Goal: Task Accomplishment & Management: Use online tool/utility

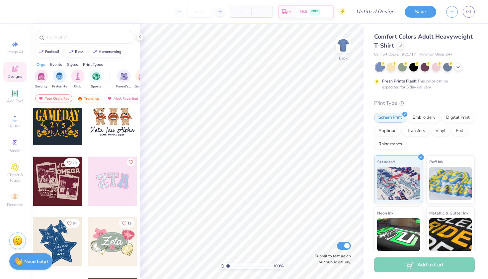
scroll to position [72, 0]
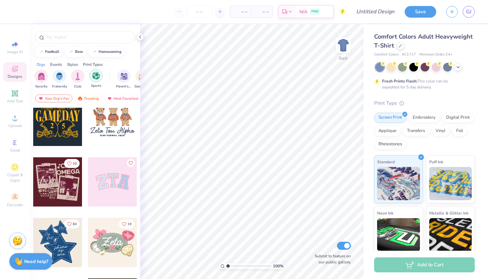
click at [95, 76] on img "filter for Sports" at bounding box center [96, 76] width 8 height 8
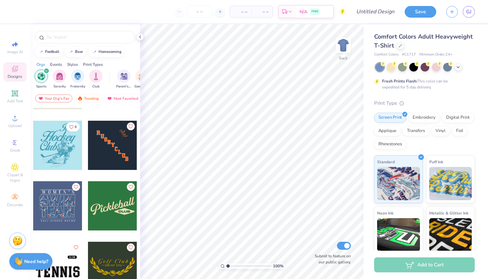
scroll to position [168, 0]
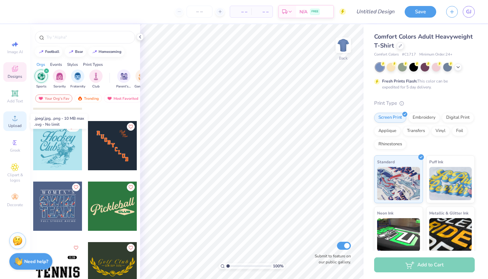
click at [15, 124] on span "Upload" at bounding box center [14, 125] width 13 height 5
click at [16, 96] on icon at bounding box center [15, 93] width 8 height 8
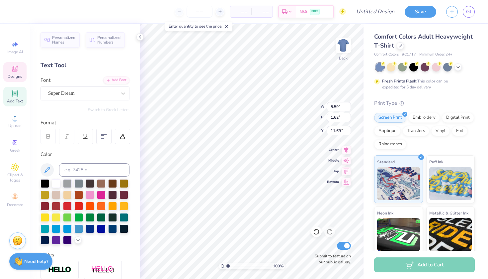
click at [18, 69] on icon at bounding box center [15, 69] width 8 height 8
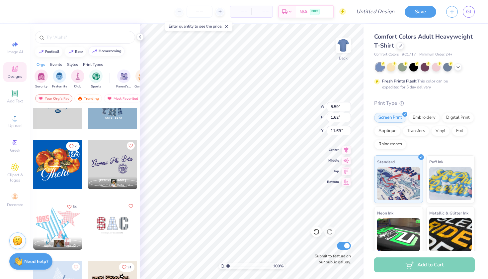
scroll to position [396, 0]
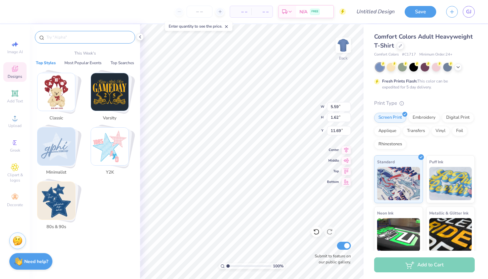
click at [89, 39] on input "text" at bounding box center [88, 37] width 85 height 7
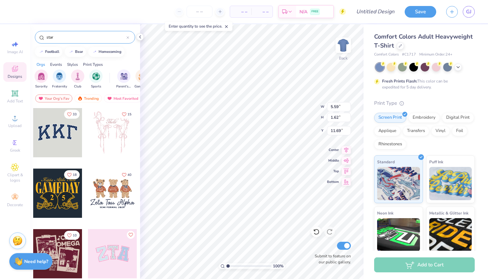
type input "star"
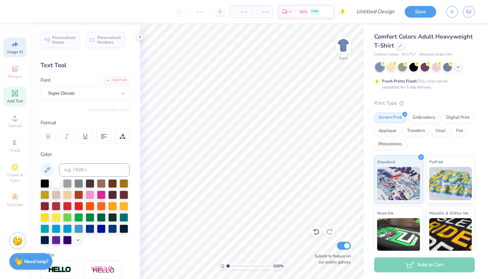
click at [11, 47] on div "Image AI" at bounding box center [14, 48] width 23 height 20
select select "4"
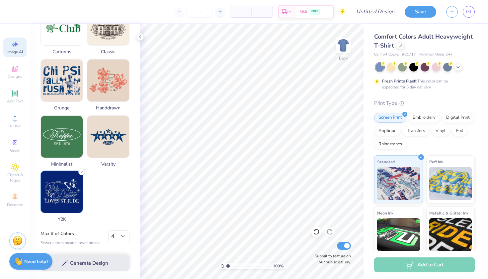
scroll to position [293, 0]
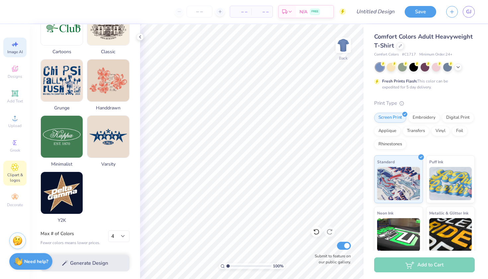
click at [12, 169] on icon at bounding box center [15, 167] width 8 height 8
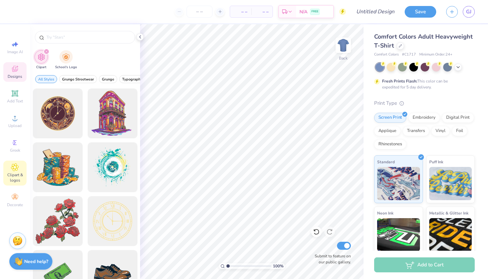
click at [19, 69] on div "Designs" at bounding box center [14, 72] width 23 height 20
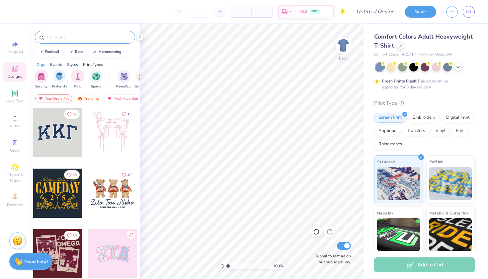
click at [62, 36] on input "text" at bounding box center [88, 37] width 85 height 7
type input "star"
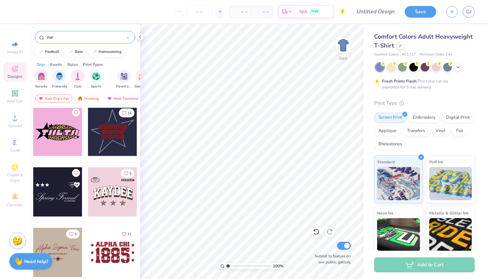
scroll to position [1150, 0]
click at [117, 132] on div at bounding box center [112, 131] width 49 height 49
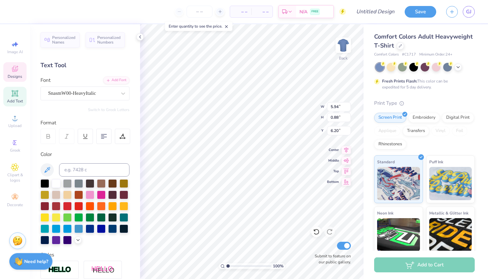
scroll to position [0, 0]
type textarea "G"
type textarea "WEST"
type input "5.05"
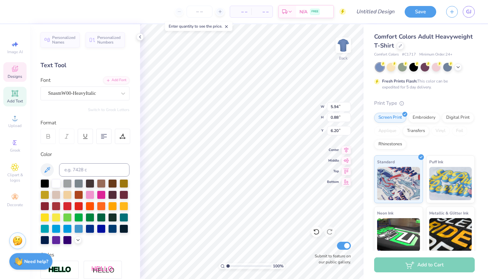
type input "7.22"
type textarea "VALLEY"
type input "8.26"
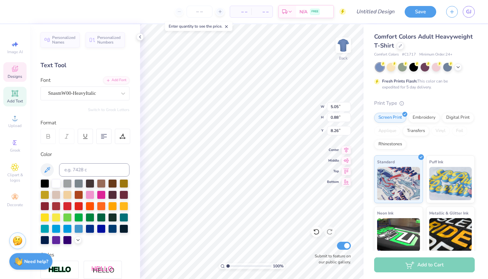
type textarea "DANCE"
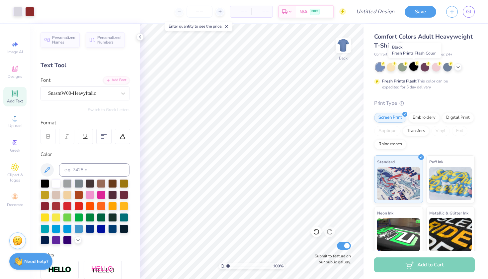
click at [412, 67] on div at bounding box center [414, 66] width 9 height 9
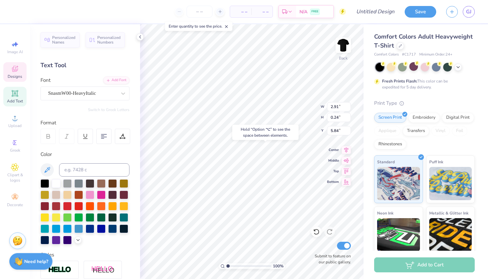
type input "10.88"
type input "4.72"
type input "0.88"
type input "5.85"
type input "6.73"
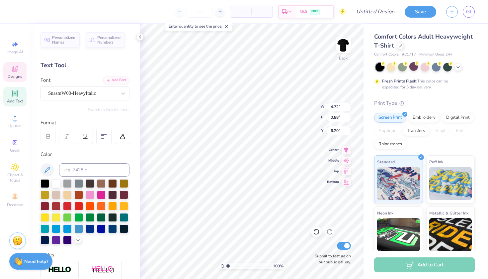
type input "6.05"
click at [77, 170] on input at bounding box center [94, 169] width 70 height 13
type input "6dcacf"
drag, startPoint x: 85, startPoint y: 168, endPoint x: 52, endPoint y: 166, distance: 33.6
click at [52, 166] on div "6dcacf" at bounding box center [85, 169] width 89 height 13
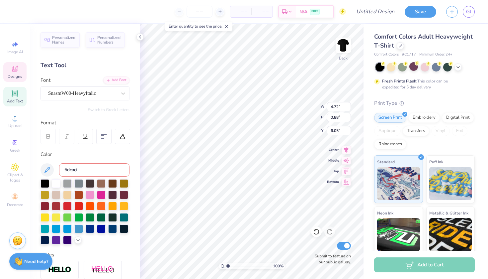
click at [80, 171] on input "6dcacf" at bounding box center [94, 169] width 70 height 13
click at [47, 170] on icon at bounding box center [48, 170] width 6 height 6
click at [43, 229] on div at bounding box center [45, 228] width 9 height 9
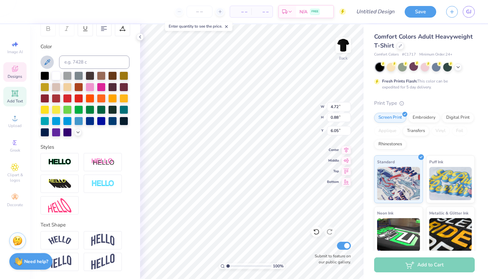
scroll to position [108, 0]
click at [78, 134] on icon at bounding box center [77, 131] width 5 height 5
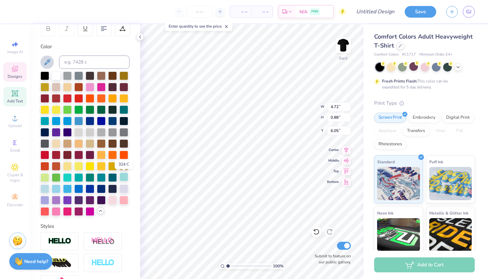
click at [125, 177] on div at bounding box center [124, 176] width 9 height 9
click at [91, 62] on input at bounding box center [94, 61] width 70 height 13
type input "c"
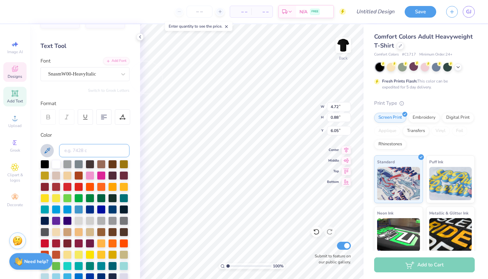
scroll to position [20, 0]
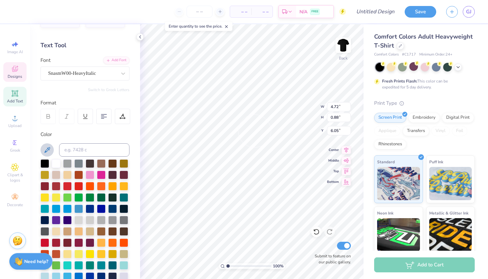
type input "4.73"
type input "0.90"
type input "6.04"
type input "6.16"
type input "0.88"
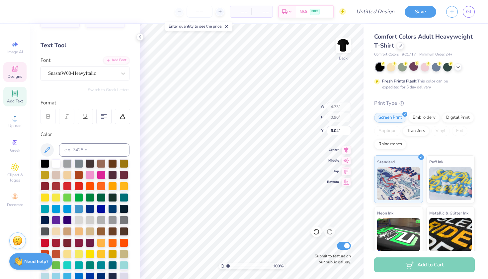
type input "7.22"
click at [13, 122] on icon at bounding box center [15, 118] width 8 height 8
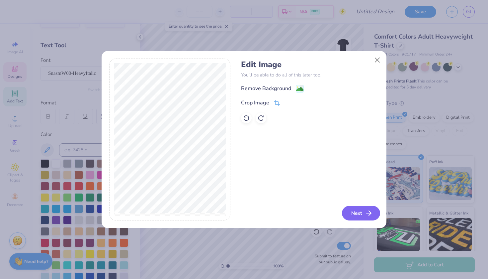
click at [365, 216] on icon "button" at bounding box center [369, 213] width 8 height 8
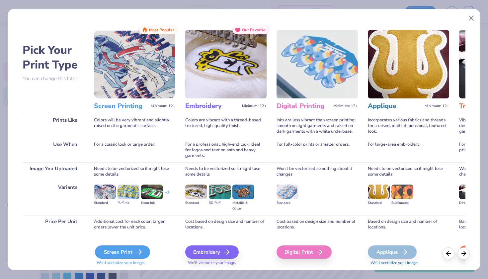
click at [118, 254] on div "Screen Print" at bounding box center [122, 251] width 55 height 13
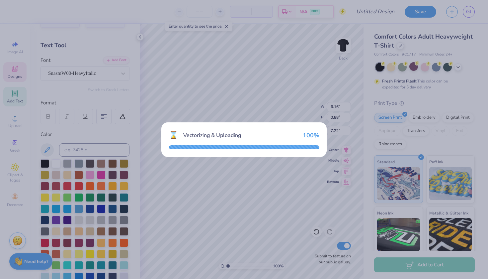
type input "14.17"
type input "8.68"
type input "8.16"
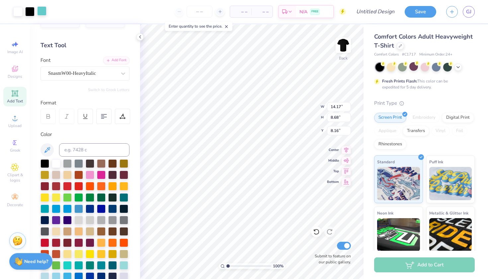
click at [43, 9] on div at bounding box center [41, 10] width 9 height 9
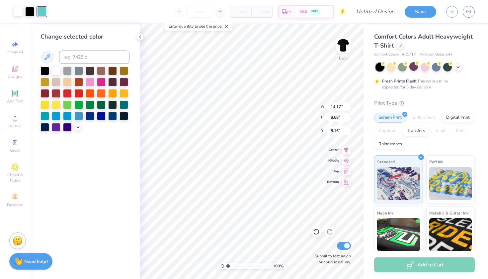
click at [109, 37] on div "Change selected color" at bounding box center [85, 36] width 89 height 9
click at [141, 37] on icon at bounding box center [140, 36] width 5 height 5
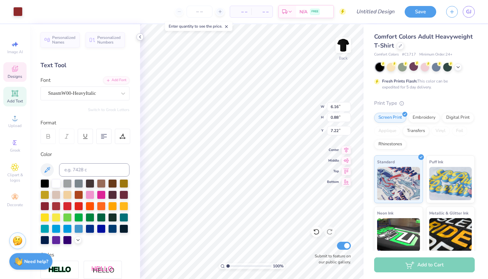
type input "7.37"
click at [77, 168] on input at bounding box center [94, 169] width 70 height 13
type input "325"
type input "4.72"
type input "6.05"
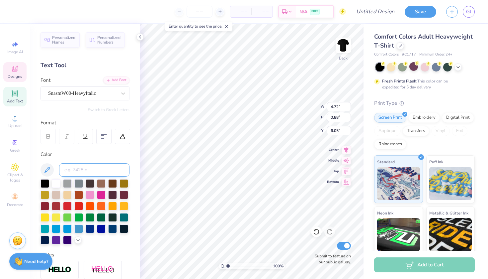
click at [89, 168] on input at bounding box center [94, 169] width 70 height 13
type input "325"
type input "5.39"
type input "8.26"
click at [80, 167] on input at bounding box center [94, 169] width 70 height 13
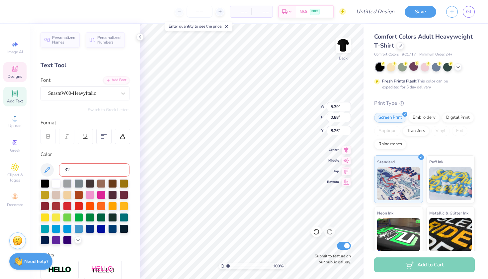
type input "325"
type input "7.14"
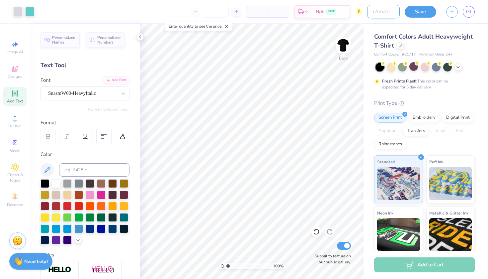
click at [370, 13] on input "Design Title" at bounding box center [383, 11] width 33 height 13
type input "logo #1"
click at [424, 12] on button "Save" at bounding box center [421, 11] width 32 height 12
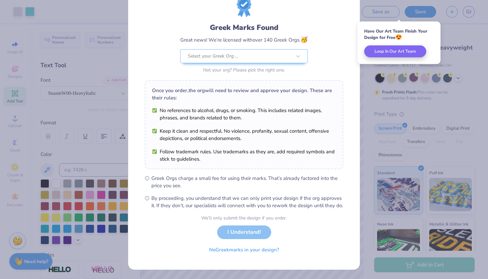
scroll to position [32, 0]
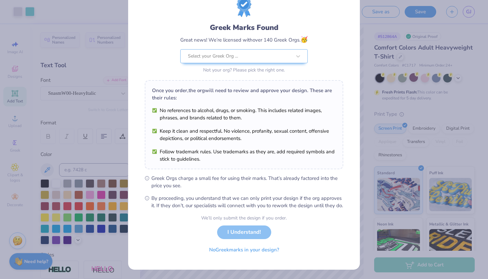
click at [255, 66] on div "Not your org? Please pick the right one." at bounding box center [244, 69] width 128 height 7
click at [252, 52] on div at bounding box center [240, 56] width 104 height 9
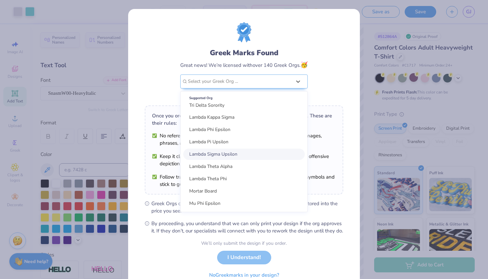
scroll to position [1011, 0]
click at [336, 49] on div "Greek Marks Found Great news! We’re licensed with over 140 Greek Orgs. 🥳 option…" at bounding box center [244, 61] width 199 height 78
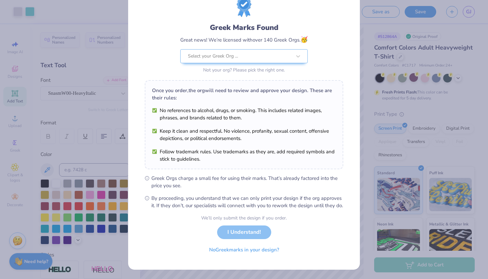
scroll to position [32, 0]
click at [250, 235] on div "We’ll only submit the design if you order. I Understand! No Greek marks in your…" at bounding box center [244, 235] width 86 height 42
click at [237, 229] on div "We’ll only submit the design if you order. I Understand! No Greek marks in your…" at bounding box center [244, 235] width 86 height 42
click at [276, 52] on div at bounding box center [240, 56] width 104 height 9
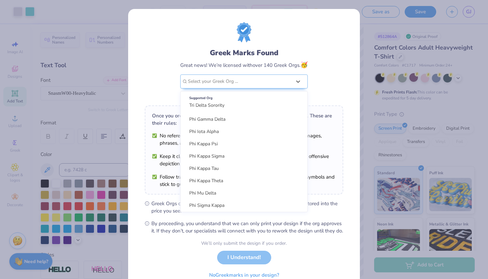
scroll to position [973, 0]
click at [336, 55] on div "Greek Marks Found Great news! We’re licensed with over 140 Greek Orgs. 🥳 option…" at bounding box center [244, 61] width 199 height 78
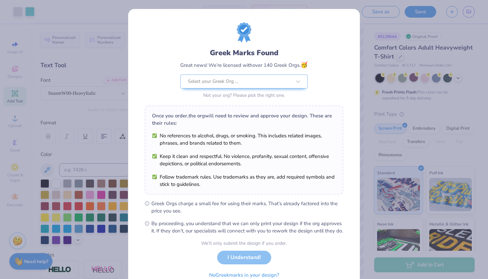
click at [245, 263] on div "We’ll only submit the design if you order. I Understand! No Greek marks in your…" at bounding box center [244, 261] width 86 height 42
click at [233, 263] on div "We’ll only submit the design if you order. I Understand! No Greek marks in your…" at bounding box center [244, 261] width 86 height 42
click at [364, 15] on div "Greek Marks Found Great news! We’re licensed with over 140 Greek Orgs. 🥳 Select…" at bounding box center [244, 139] width 488 height 279
click at [372, 22] on div "Greek Marks Found Great news! We’re licensed with over 140 Greek Orgs. 🥳 Select…" at bounding box center [244, 139] width 488 height 279
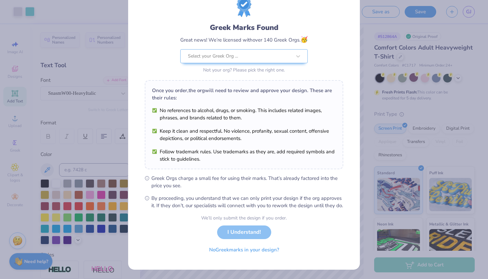
scroll to position [32, 0]
click at [229, 250] on button "No Greek marks in your design?" at bounding box center [244, 248] width 81 height 14
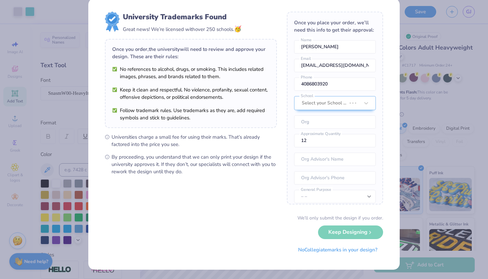
scroll to position [0, 0]
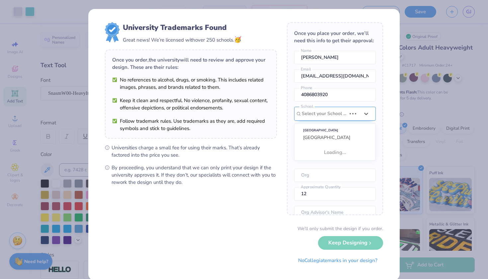
click at [322, 119] on div "Select your School ..." at bounding box center [324, 113] width 46 height 13
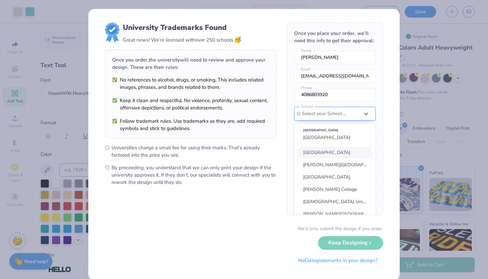
scroll to position [30, 0]
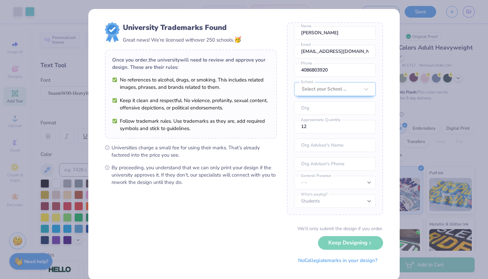
click at [389, 79] on div "University Trademarks Found Great news! We’re licensed with over 250 schools. 🥳…" at bounding box center [244, 144] width 312 height 271
type input "West Valley Dance Company"
click at [312, 125] on input "12" at bounding box center [335, 126] width 82 height 13
click at [367, 125] on input "13" at bounding box center [335, 126] width 82 height 13
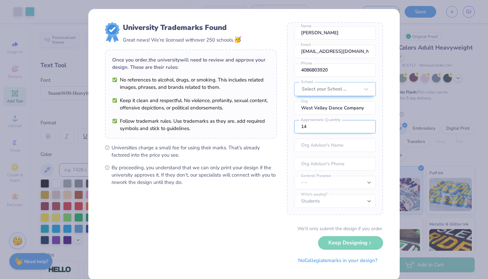
click at [367, 125] on input "14" at bounding box center [335, 126] width 82 height 13
click at [367, 125] on input "15" at bounding box center [335, 126] width 82 height 13
click at [367, 125] on input "16" at bounding box center [335, 126] width 82 height 13
click at [367, 125] on input "17" at bounding box center [335, 126] width 82 height 13
click at [367, 125] on input "18" at bounding box center [335, 126] width 82 height 13
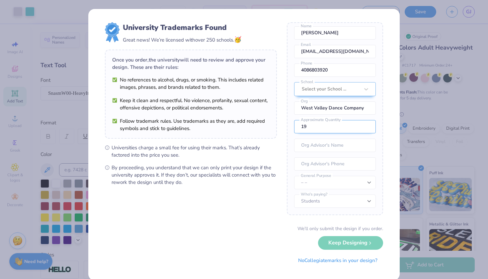
click at [367, 125] on input "19" at bounding box center [335, 126] width 82 height 13
click at [367, 125] on input "20" at bounding box center [335, 126] width 82 height 13
click at [367, 125] on input "21" at bounding box center [335, 126] width 82 height 13
click at [367, 125] on input "22" at bounding box center [335, 126] width 82 height 13
type input "23"
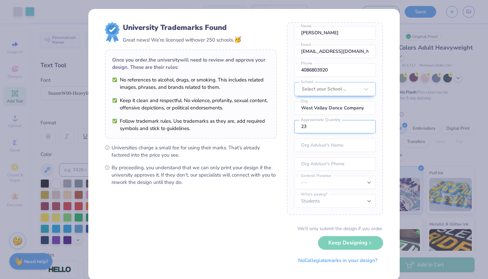
click at [367, 125] on input "23" at bounding box center [335, 126] width 82 height 13
type input "[PERSON_NAME]"
type input "[PHONE_NUMBER]"
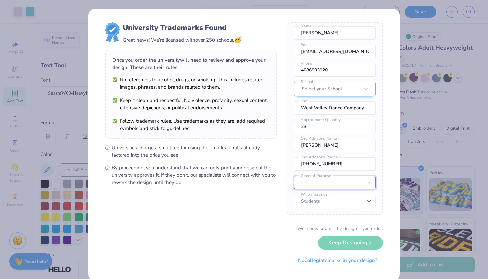
select select "Resale outside the university"
click at [340, 243] on div "We’ll only submit the design if you order. Keep Designing No Collegiate marks i…" at bounding box center [244, 246] width 278 height 42
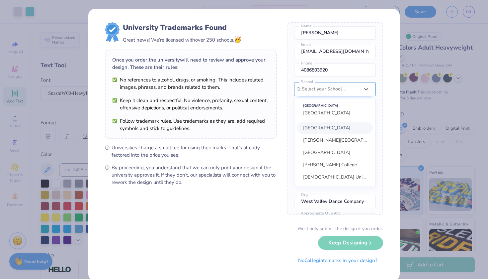
click at [336, 89] on div "option focused, 1 of 30. 30 results available. Use Up and Down to choose option…" at bounding box center [335, 134] width 82 height 105
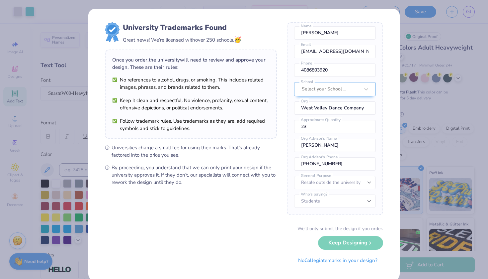
click at [386, 54] on div "University Trademarks Found Great news! We’re licensed with over 250 schools. 🥳…" at bounding box center [244, 144] width 312 height 271
click at [331, 144] on input "[PERSON_NAME]" at bounding box center [335, 145] width 82 height 13
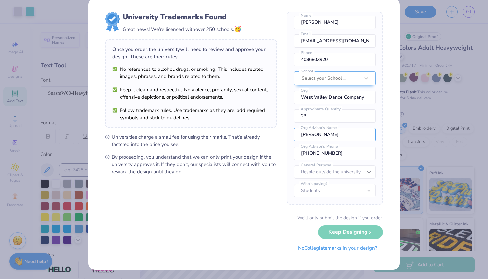
scroll to position [10, 0]
click at [313, 249] on button "No Collegiate marks in your design?" at bounding box center [338, 248] width 91 height 14
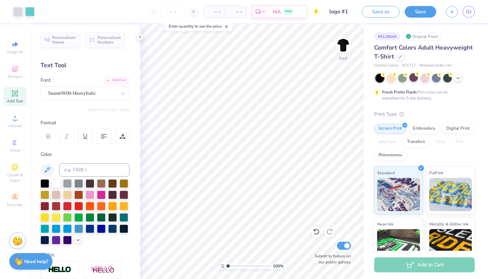
click at [346, 245] on input "Submit to feature on our public gallery." at bounding box center [344, 245] width 14 height 8
checkbox input "false"
click at [423, 11] on button "Save" at bounding box center [421, 11] width 32 height 12
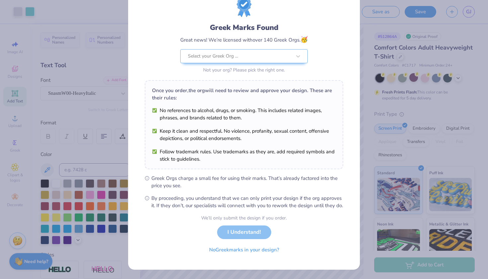
scroll to position [32, 0]
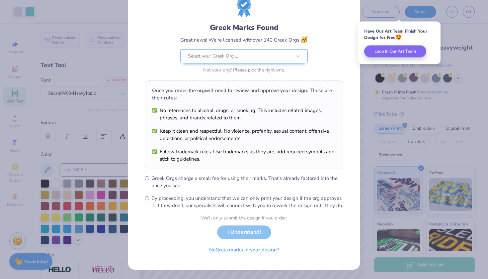
click at [473, 31] on div "Greek Marks Found Great news! We’re licensed with over 140 Greek Orgs. 🥳 Select…" at bounding box center [244, 139] width 488 height 279
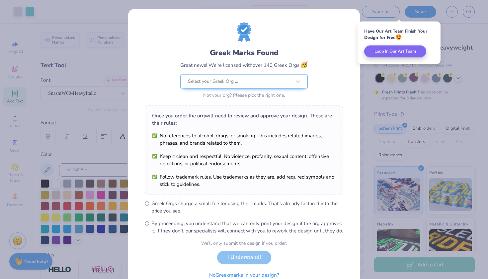
scroll to position [0, 0]
click at [378, 33] on div "Have Our Art Team Finish Your Design for Free 😍" at bounding box center [399, 34] width 70 height 12
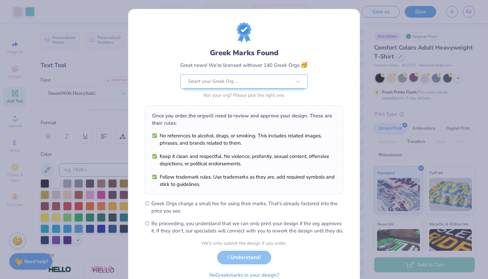
click at [378, 33] on div "Greek Marks Found Great news! We’re licensed with over 140 Greek Orgs. 🥳 Select…" at bounding box center [244, 139] width 488 height 279
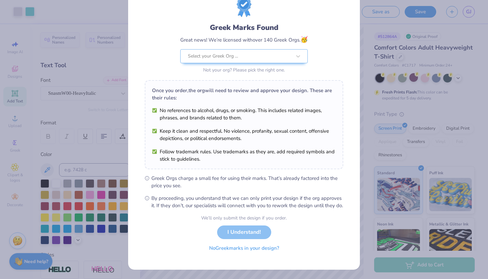
scroll to position [32, 0]
click at [250, 250] on button "No Greek marks in your design?" at bounding box center [244, 248] width 81 height 14
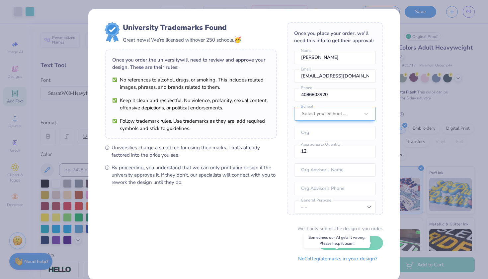
click at [300, 259] on button "No Collegiate marks in your design?" at bounding box center [338, 259] width 91 height 14
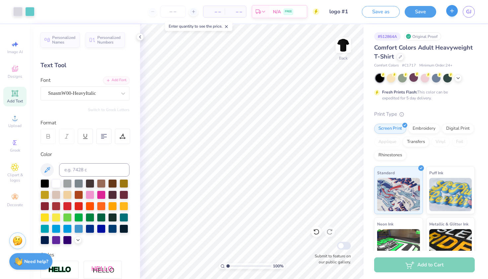
click at [449, 14] on button "button" at bounding box center [452, 11] width 12 height 12
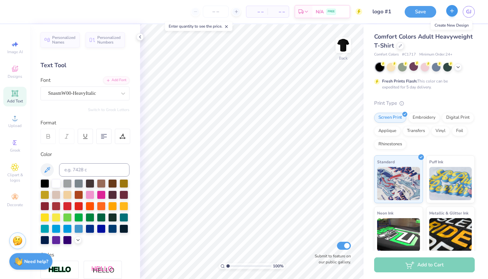
checkbox input "true"
click at [367, 13] on input "Design Title" at bounding box center [383, 11] width 33 height 13
type input "logo #2"
click at [473, 46] on div "Comfort Colors Adult Heavyweight T-Shirt" at bounding box center [424, 41] width 101 height 18
click at [16, 69] on icon at bounding box center [15, 69] width 8 height 8
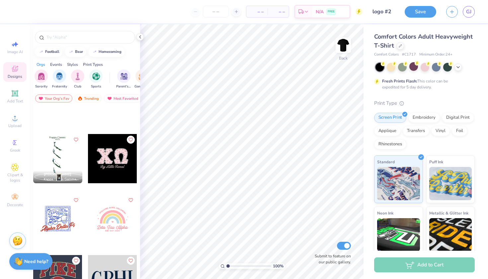
scroll to position [4935, 0]
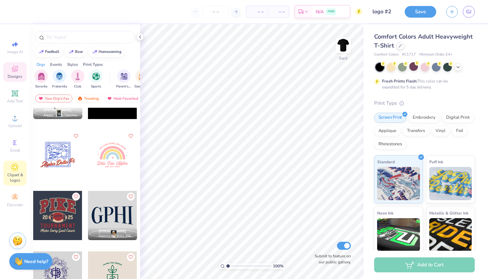
click at [12, 170] on icon at bounding box center [15, 167] width 8 height 8
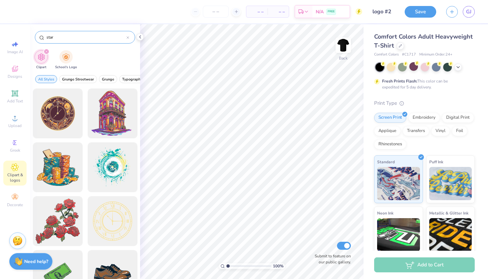
type input "star"
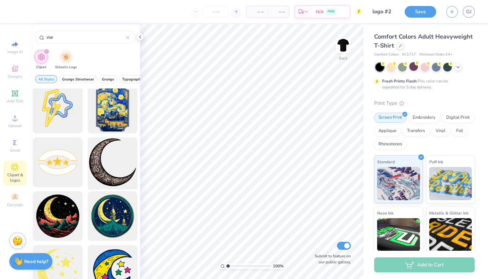
scroll to position [1119, 0]
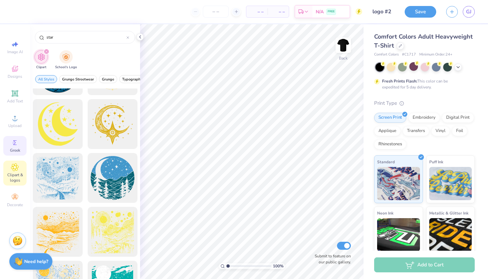
click at [14, 142] on circle at bounding box center [14, 143] width 4 height 4
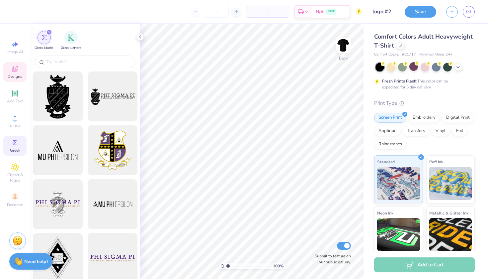
click at [15, 71] on icon at bounding box center [14, 69] width 5 height 4
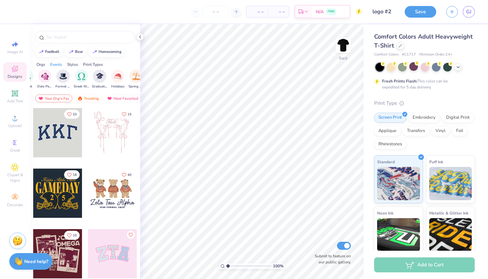
click at [75, 63] on div "Styles" at bounding box center [72, 64] width 11 height 6
click at [60, 75] on img "filter for Varsity" at bounding box center [60, 76] width 8 height 8
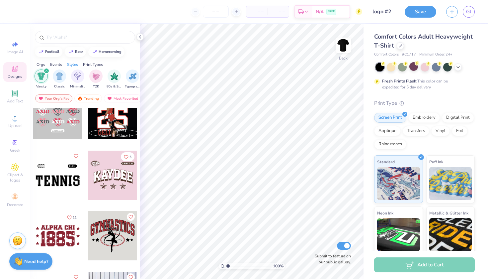
scroll to position [1552, 0]
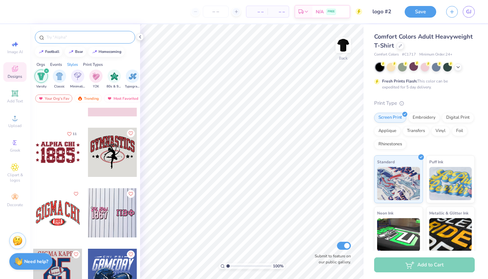
click at [66, 39] on input "text" at bounding box center [88, 37] width 85 height 7
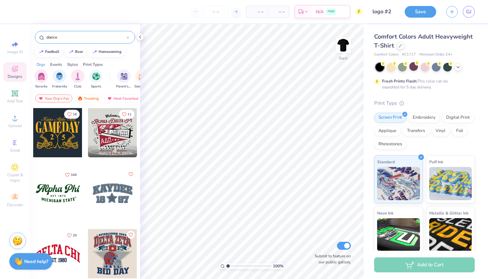
type input "dance"
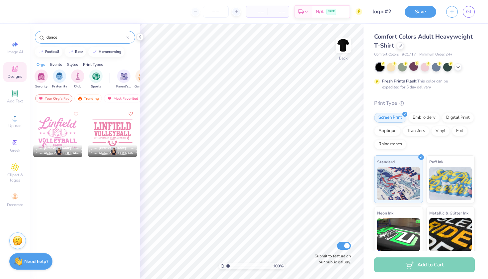
drag, startPoint x: 61, startPoint y: 39, endPoint x: 27, endPoint y: 34, distance: 34.5
click at [27, 34] on div "– – Per Item – – Total Est. Delivery N/A FREE Design Title logo #2 Save GJ Imag…" at bounding box center [244, 139] width 488 height 279
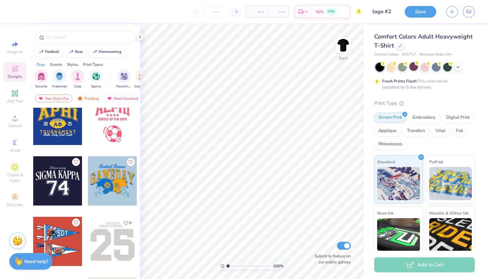
scroll to position [847, 0]
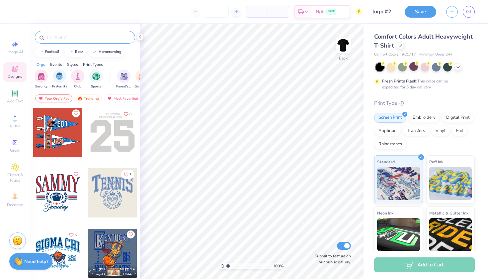
click at [71, 35] on input "text" at bounding box center [88, 37] width 85 height 7
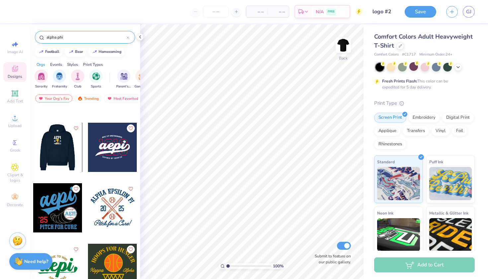
scroll to position [1013, 0]
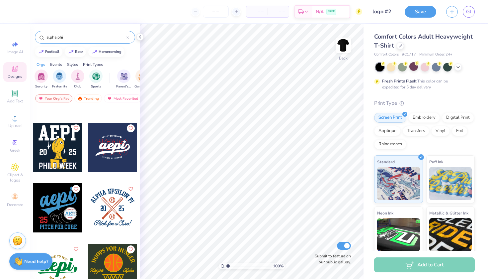
drag, startPoint x: 75, startPoint y: 38, endPoint x: 32, endPoint y: 34, distance: 43.1
click at [32, 34] on div "alpha phi" at bounding box center [85, 35] width 110 height 23
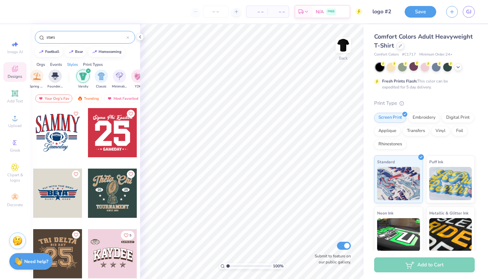
scroll to position [0, 307]
click at [88, 70] on icon "filter for Varsity" at bounding box center [88, 70] width 3 height 3
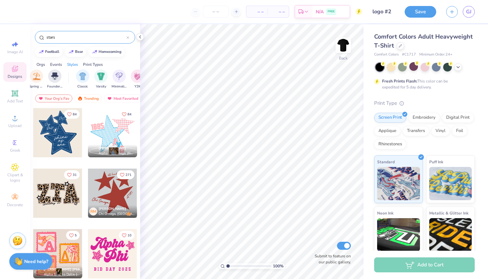
click at [64, 37] on input "stars" at bounding box center [86, 37] width 81 height 7
type input "s"
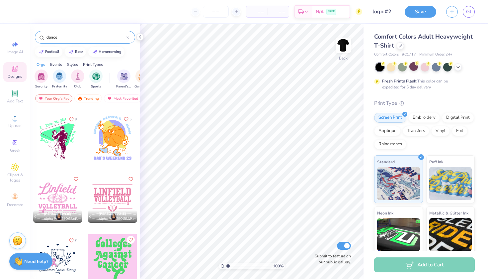
scroll to position [2159, 0]
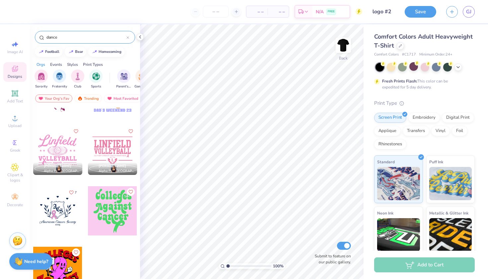
drag, startPoint x: 62, startPoint y: 36, endPoint x: 26, endPoint y: 36, distance: 36.9
click at [26, 36] on div "– – Per Item – – Total Est. Delivery N/A FREE Design Title logo #2 Save GJ Imag…" at bounding box center [244, 139] width 488 height 279
type input "stars"
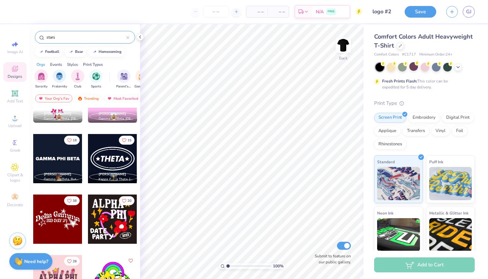
scroll to position [8197, 0]
click at [121, 154] on div at bounding box center [112, 158] width 49 height 49
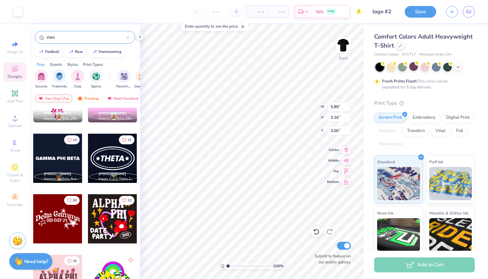
type input "10.00"
type input "5.36"
type input "5.50"
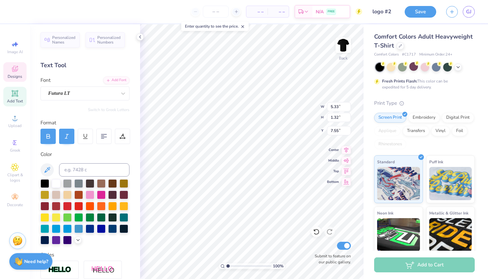
scroll to position [0, 0]
type textarea "WVDC"
type input "7.49"
click at [81, 170] on input at bounding box center [94, 169] width 70 height 13
type input "325"
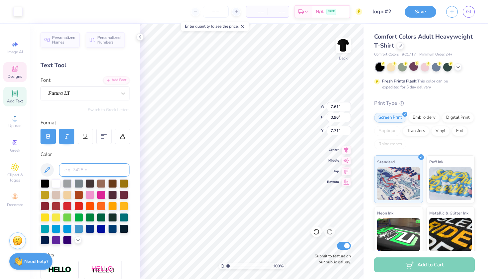
click at [67, 171] on input at bounding box center [94, 169] width 70 height 13
type input "325"
click at [81, 168] on input at bounding box center [94, 169] width 70 height 13
type input "325"
type input "10.00"
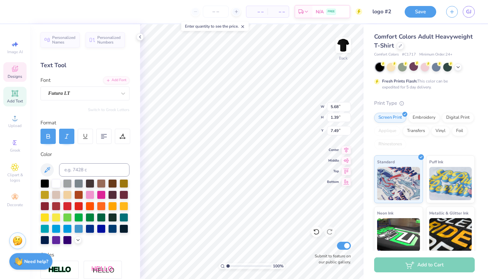
type input "5.37"
type input "5.50"
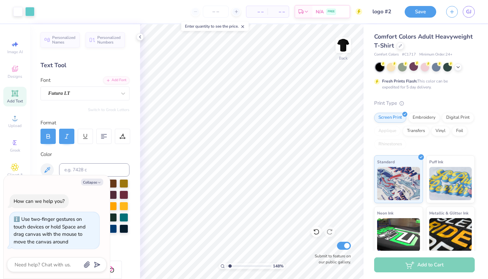
type input "1.48"
click at [230, 265] on input "range" at bounding box center [249, 266] width 45 height 6
click at [344, 247] on input "Submit to feature on our public gallery." at bounding box center [344, 245] width 14 height 8
checkbox input "false"
type textarea "x"
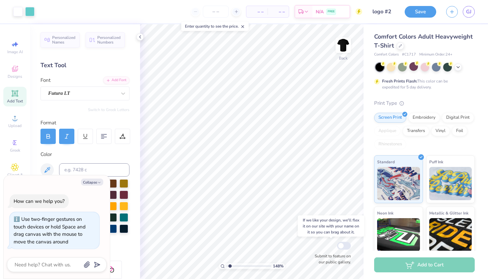
click at [343, 247] on input "Submit to feature on our public gallery." at bounding box center [344, 245] width 14 height 8
checkbox input "true"
type textarea "x"
click at [343, 247] on input "Submit to feature on our public gallery." at bounding box center [344, 245] width 14 height 8
checkbox input "false"
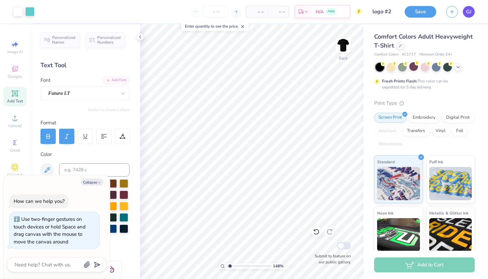
click at [466, 11] on link "GJ" at bounding box center [469, 12] width 12 height 12
click at [468, 12] on span "GJ" at bounding box center [468, 12] width 5 height 8
type textarea "x"
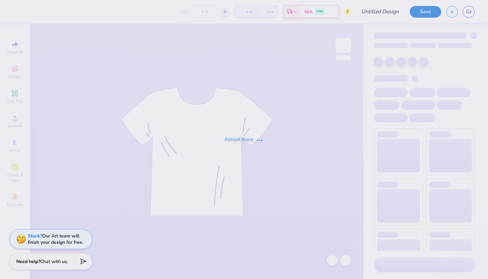
type input "logo #1"
